Goal: Task Accomplishment & Management: Use online tool/utility

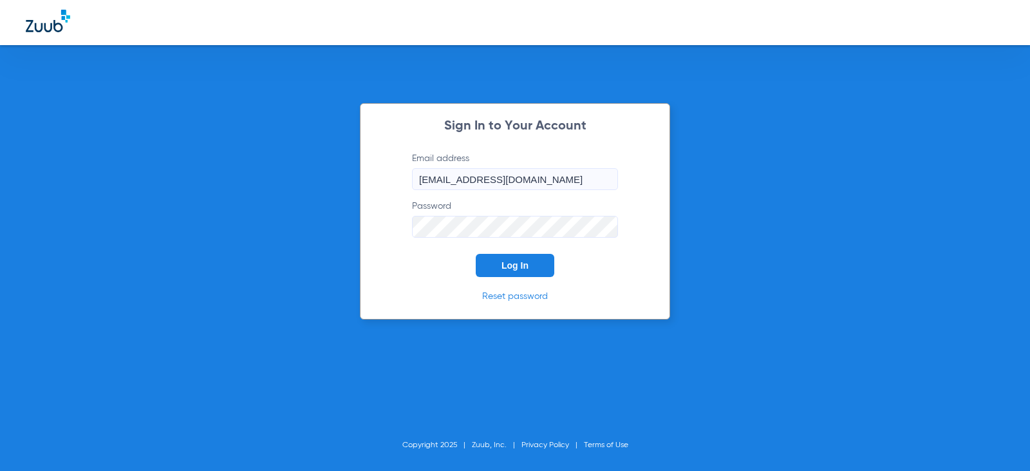
click at [509, 267] on span "Log In" at bounding box center [515, 265] width 27 height 10
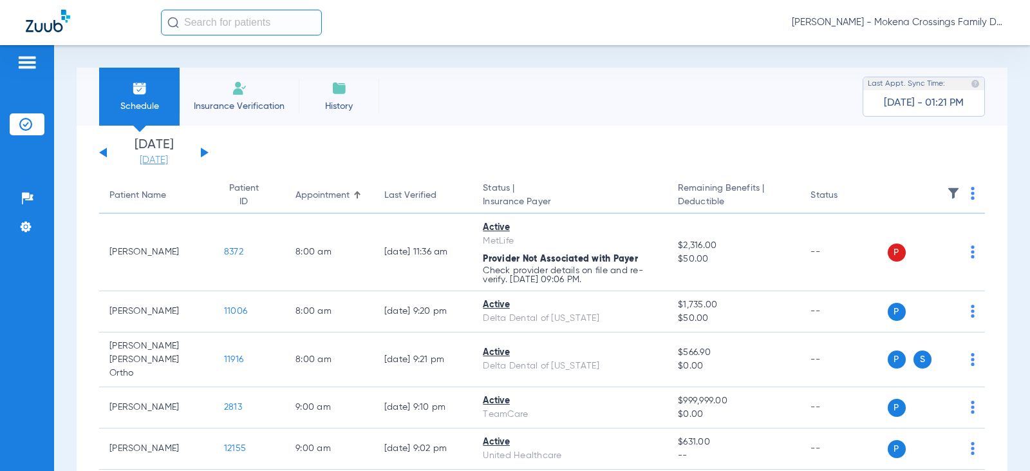
click at [165, 162] on link "[DATE]" at bounding box center [153, 160] width 77 height 13
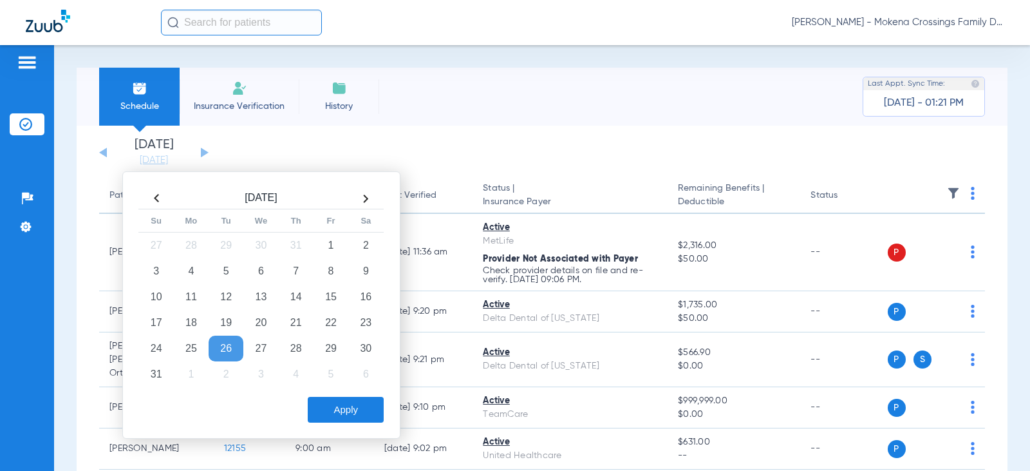
click at [227, 145] on app-single-date-navigator "[DATE] [DATE] [DATE] [DATE] [DATE] [DATE] [DATE] [DATE] [DATE] [DATE] [DATE] [D…" at bounding box center [542, 152] width 886 height 28
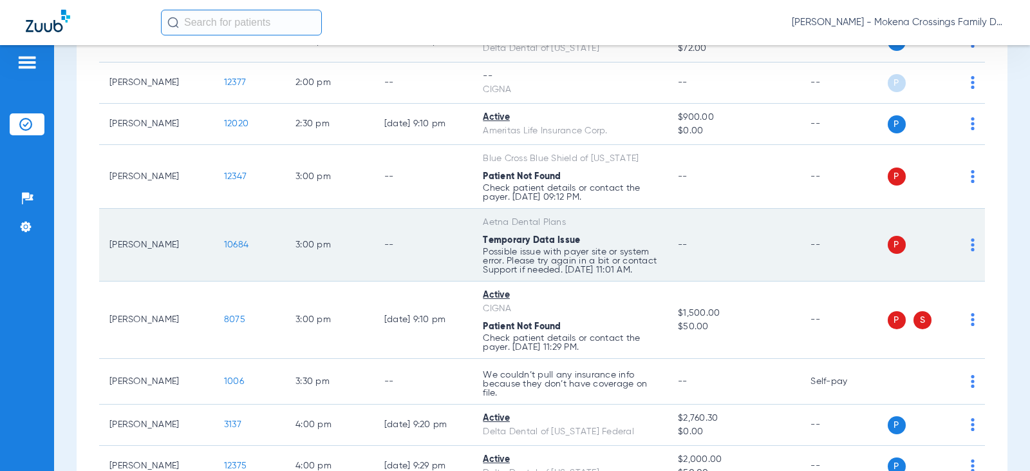
scroll to position [1095, 0]
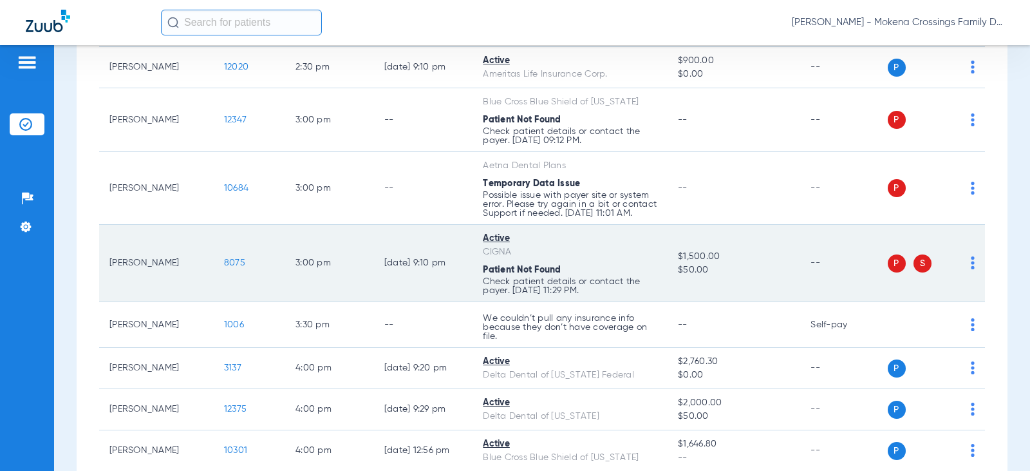
click at [890, 261] on span "P" at bounding box center [897, 263] width 18 height 18
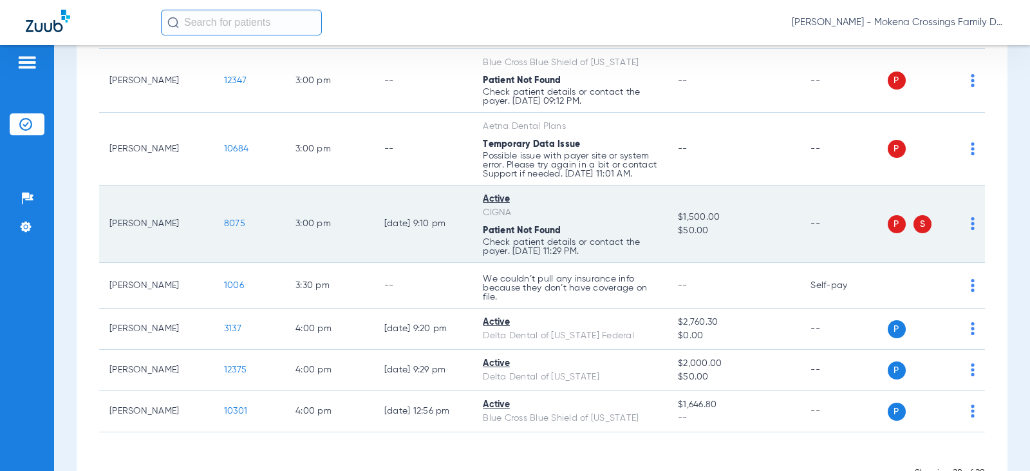
scroll to position [1173, 0]
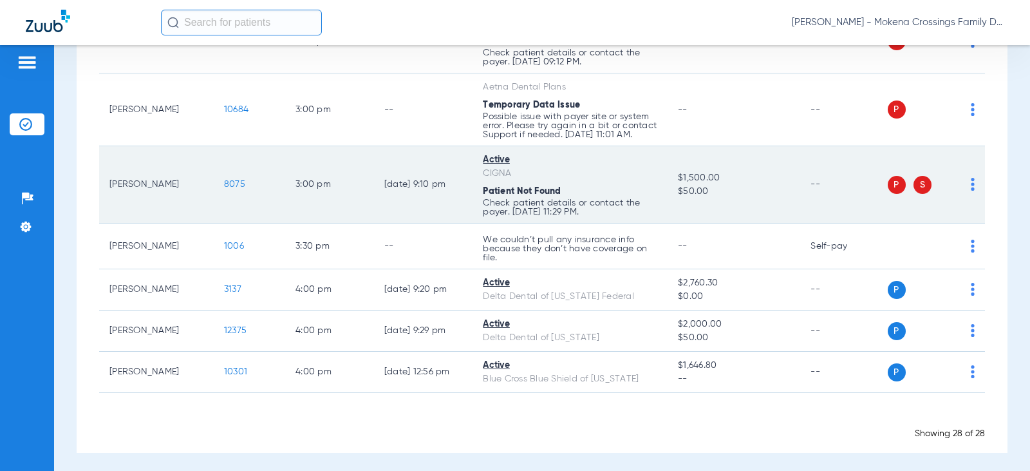
click at [224, 180] on span "8075" at bounding box center [234, 184] width 21 height 9
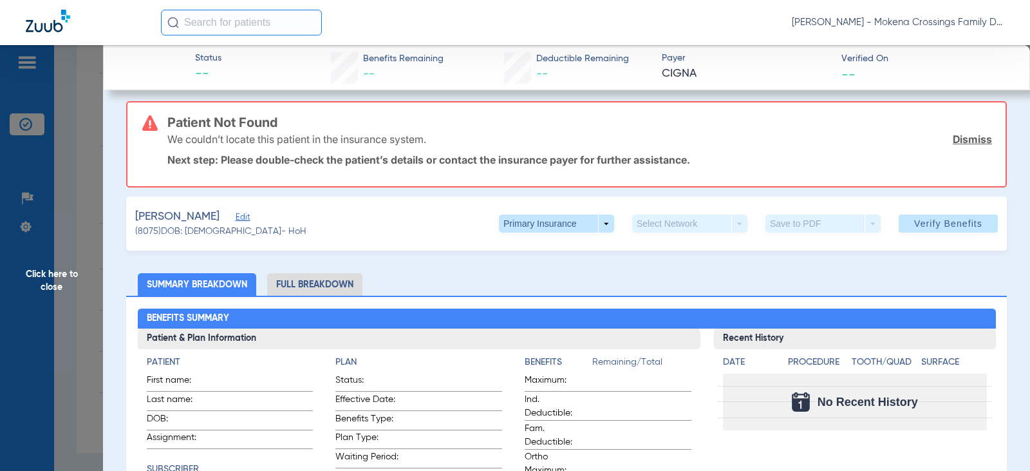
scroll to position [0, 0]
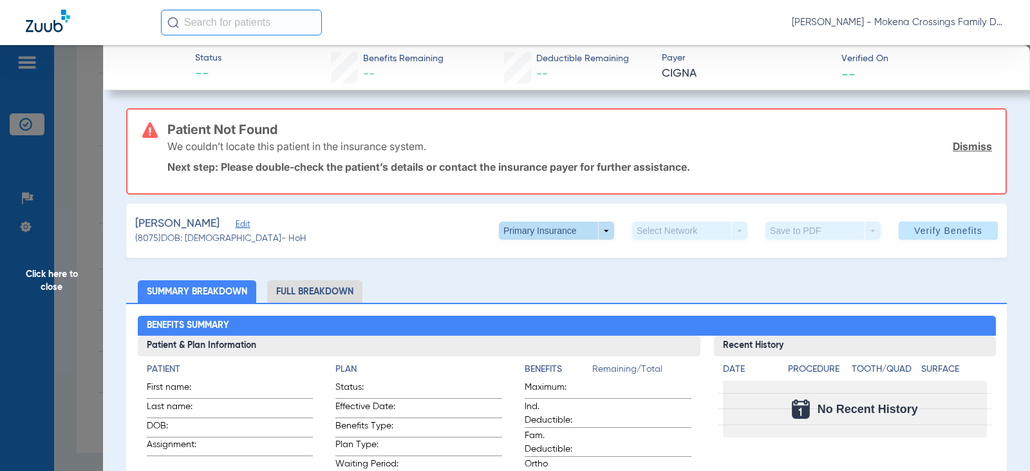
click at [508, 237] on span at bounding box center [556, 230] width 115 height 18
click at [507, 276] on button "Secondary Insurance" at bounding box center [543, 282] width 106 height 26
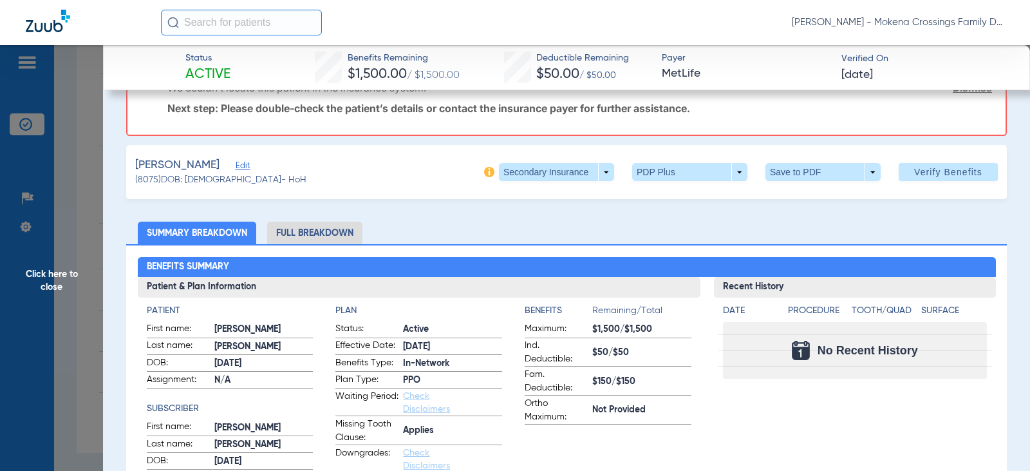
scroll to position [64, 0]
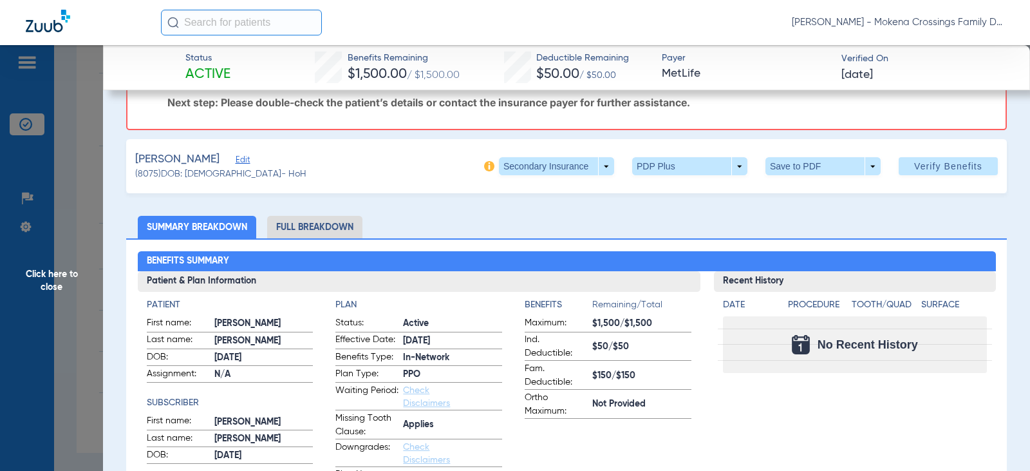
click at [39, 262] on span "Click here to close" at bounding box center [51, 280] width 103 height 471
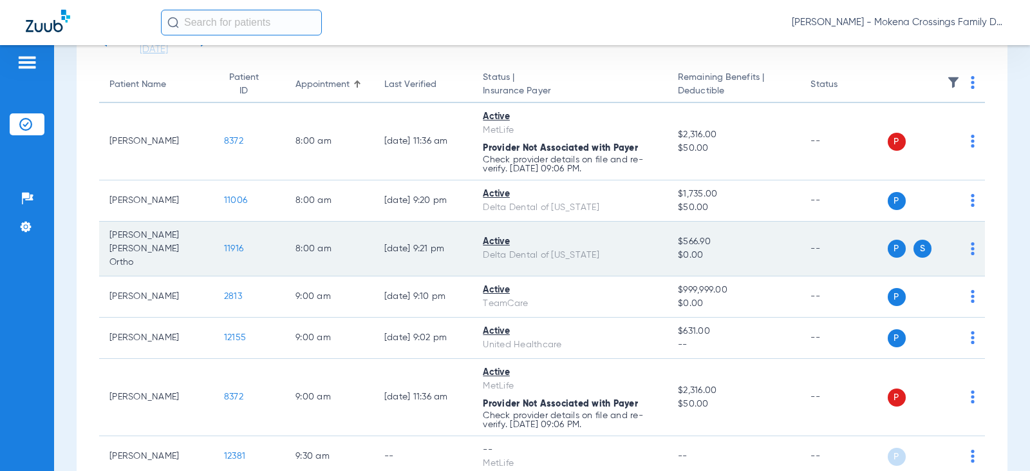
scroll to position [0, 0]
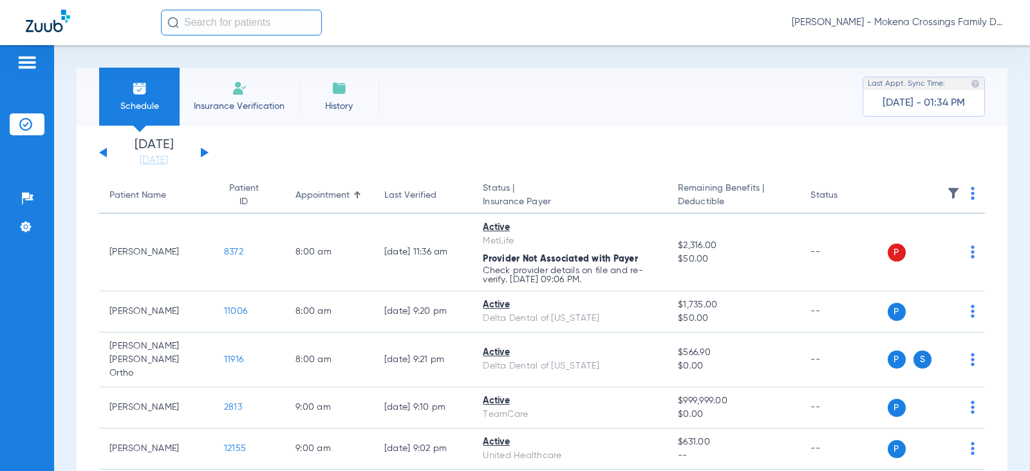
click at [201, 150] on button at bounding box center [205, 152] width 8 height 10
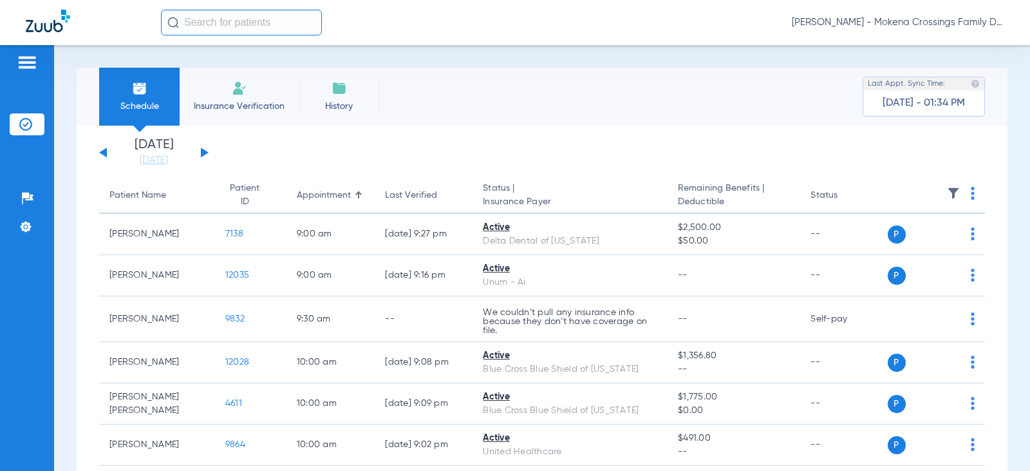
click at [201, 150] on button at bounding box center [205, 152] width 8 height 10
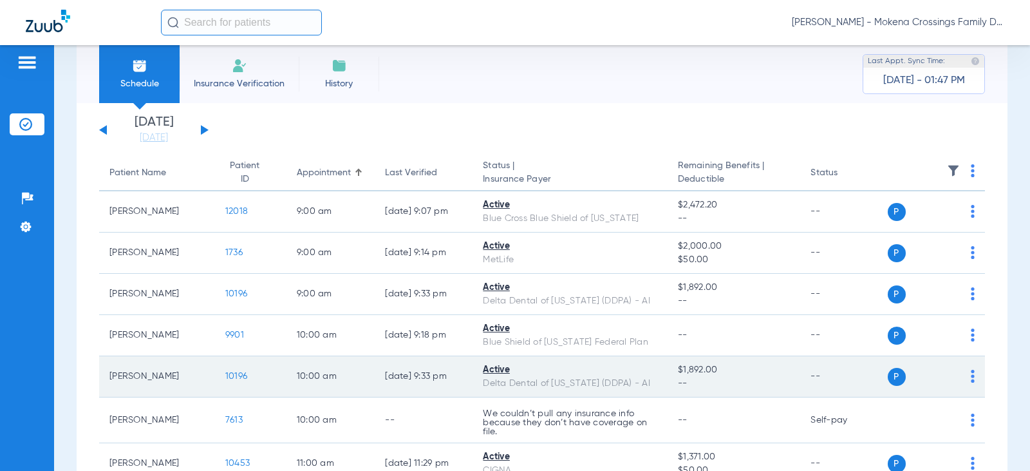
scroll to position [15, 0]
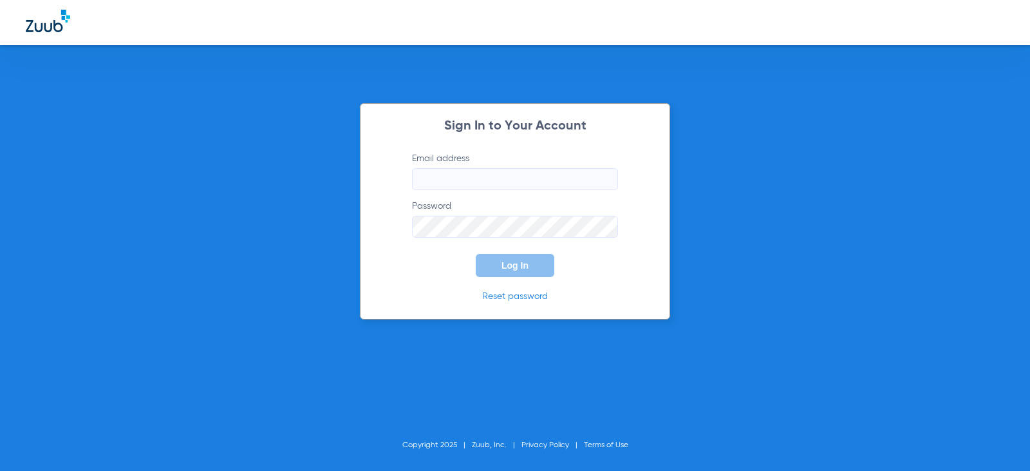
type input "[EMAIL_ADDRESS][DOMAIN_NAME]"
click at [496, 267] on button "Log In" at bounding box center [515, 265] width 79 height 23
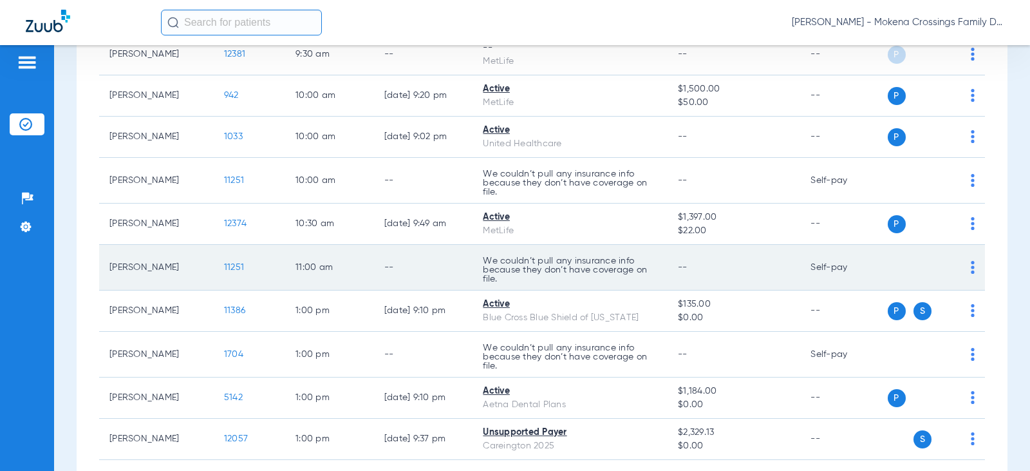
scroll to position [515, 0]
